Goal: Information Seeking & Learning: Understand process/instructions

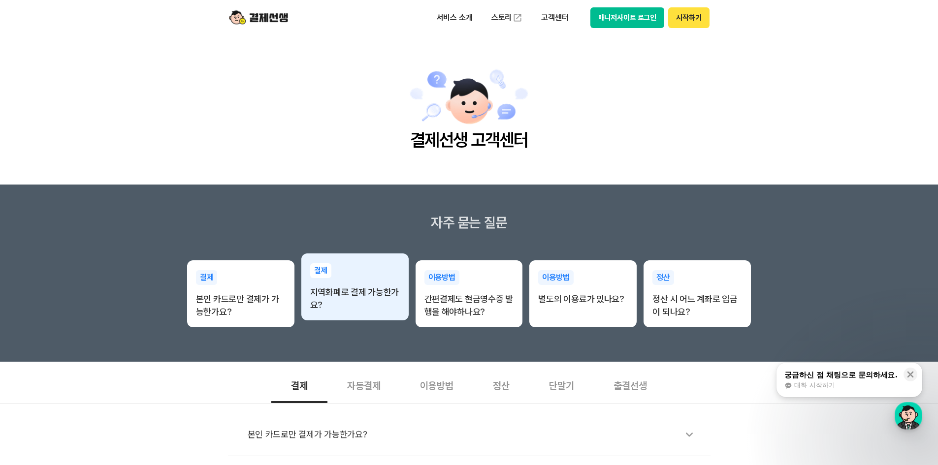
click at [376, 301] on p "지역화폐로 결제 가능한가요?" at bounding box center [355, 299] width 90 height 26
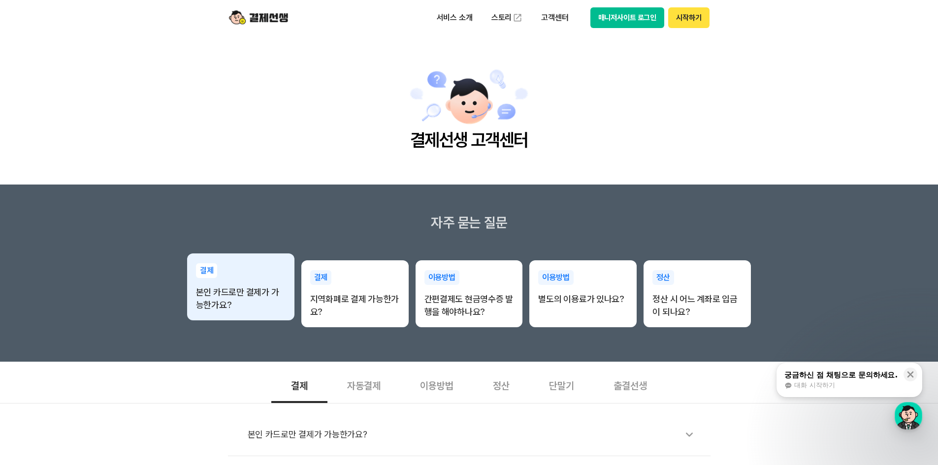
click at [238, 292] on p "본인 카드로만 결제가 가능한가요?" at bounding box center [241, 299] width 90 height 26
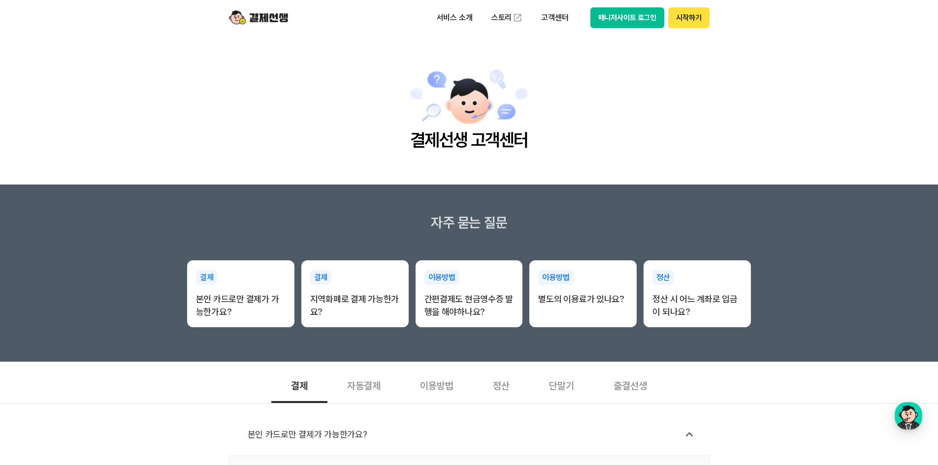
click at [480, 105] on img at bounding box center [469, 97] width 120 height 61
click at [276, 16] on img at bounding box center [258, 17] width 59 height 19
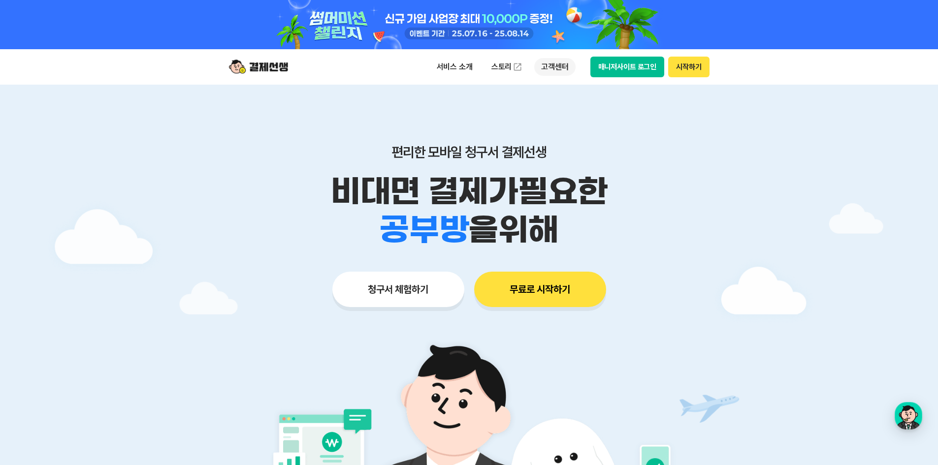
click at [554, 65] on p "고객센터" at bounding box center [554, 67] width 41 height 18
click at [613, 69] on button "매니저사이트 로그인" at bounding box center [627, 67] width 74 height 21
click at [565, 69] on p "고객센터" at bounding box center [554, 67] width 41 height 18
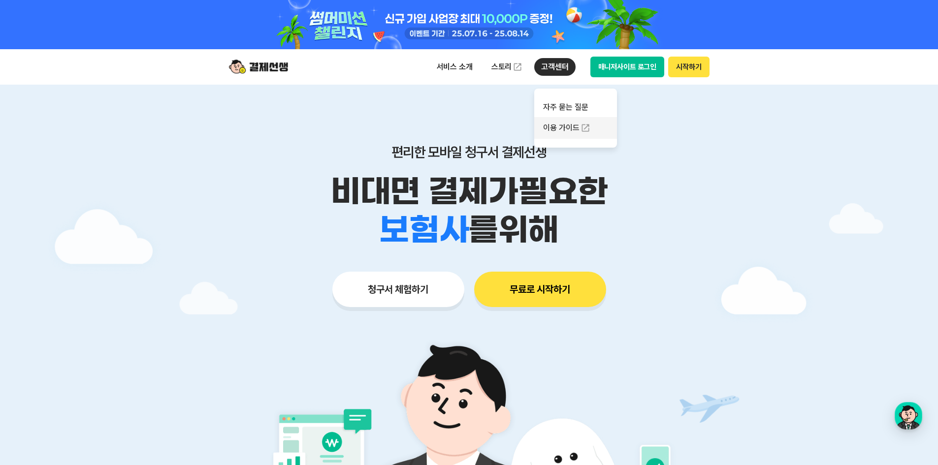
click at [566, 127] on link "이용 가이드" at bounding box center [575, 128] width 83 height 22
